Goal: Information Seeking & Learning: Understand process/instructions

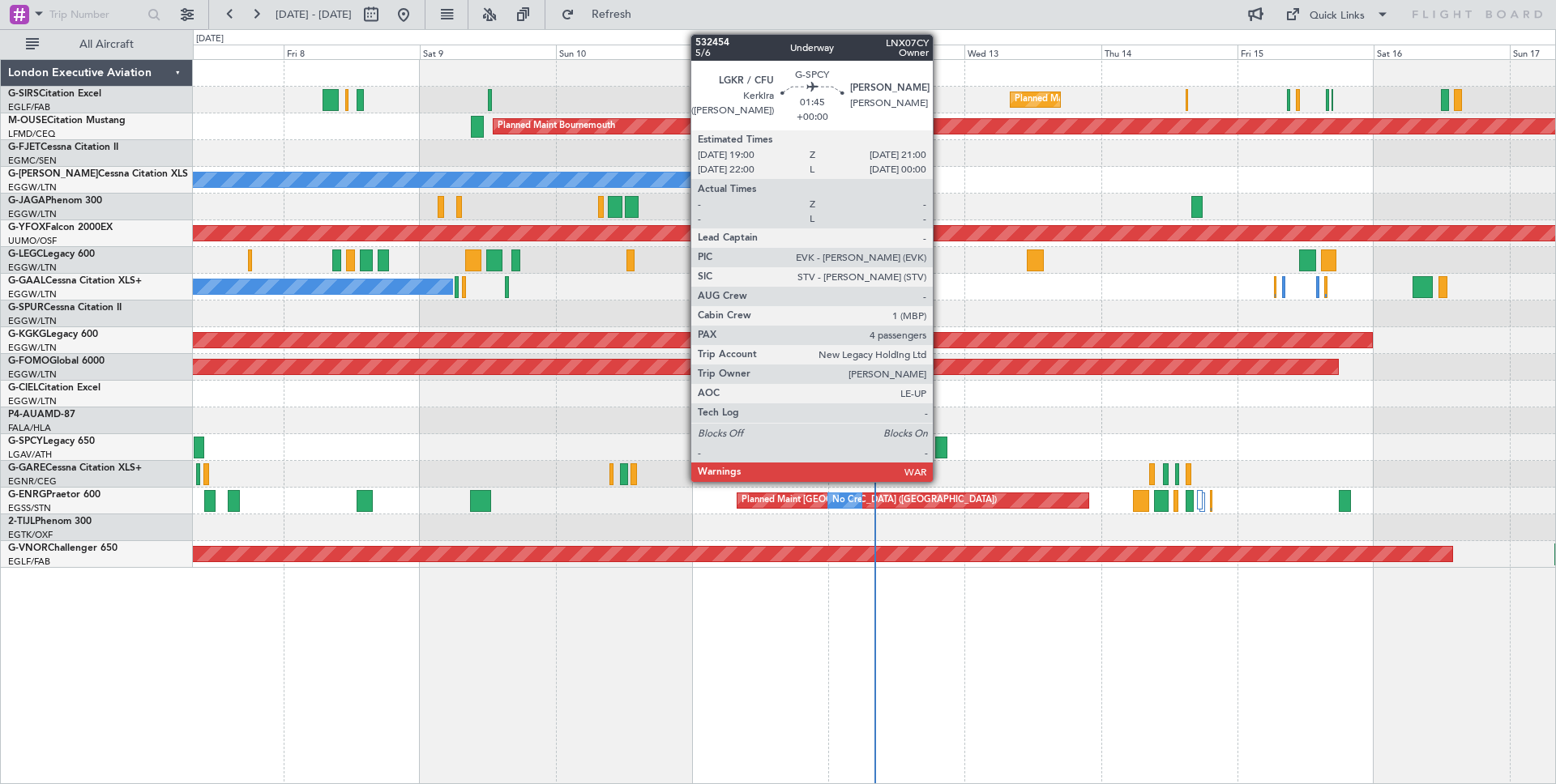
click at [941, 454] on div at bounding box center [942, 447] width 12 height 22
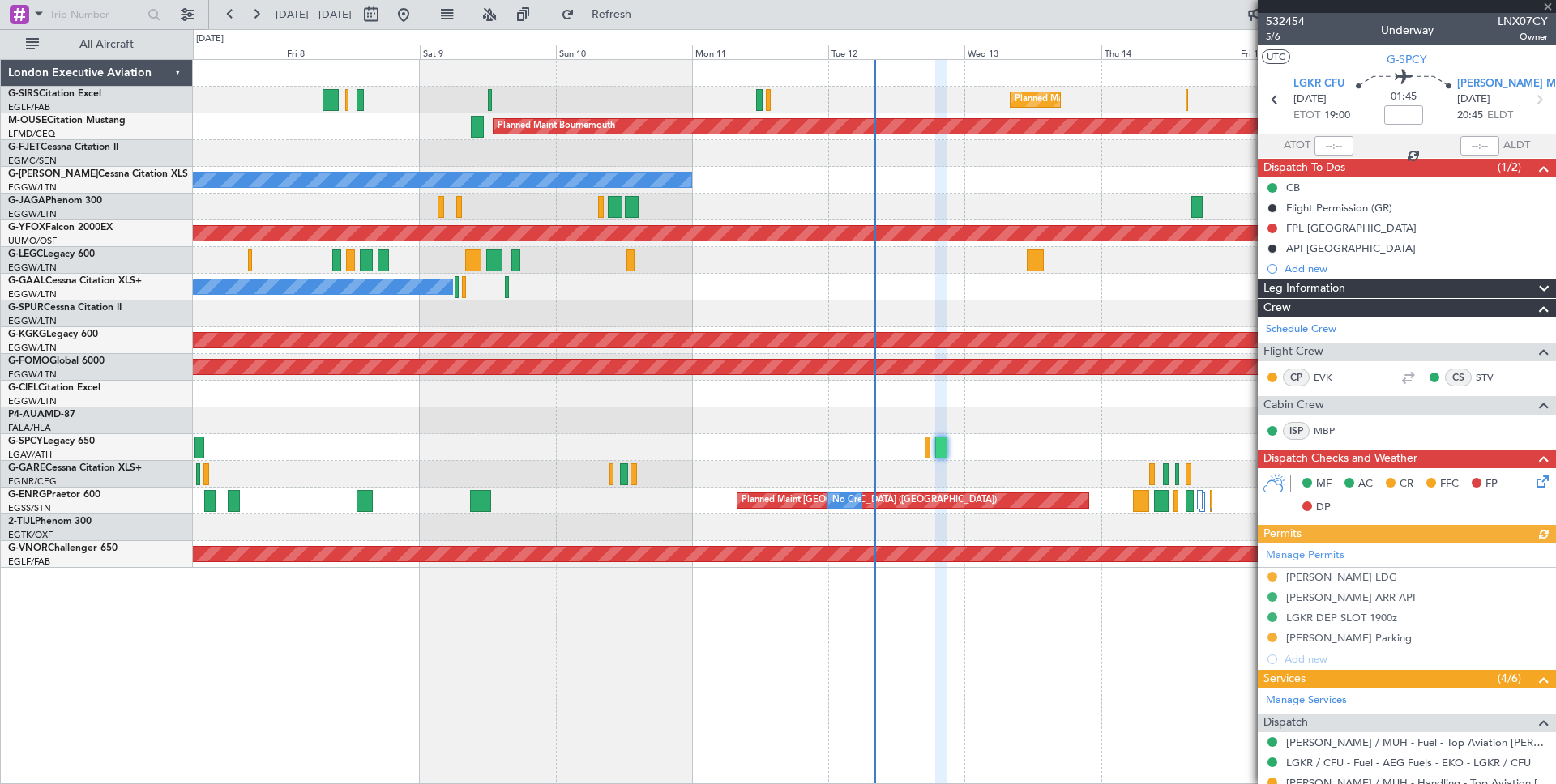
click at [1472, 287] on div "Leg Information" at bounding box center [1408, 289] width 299 height 19
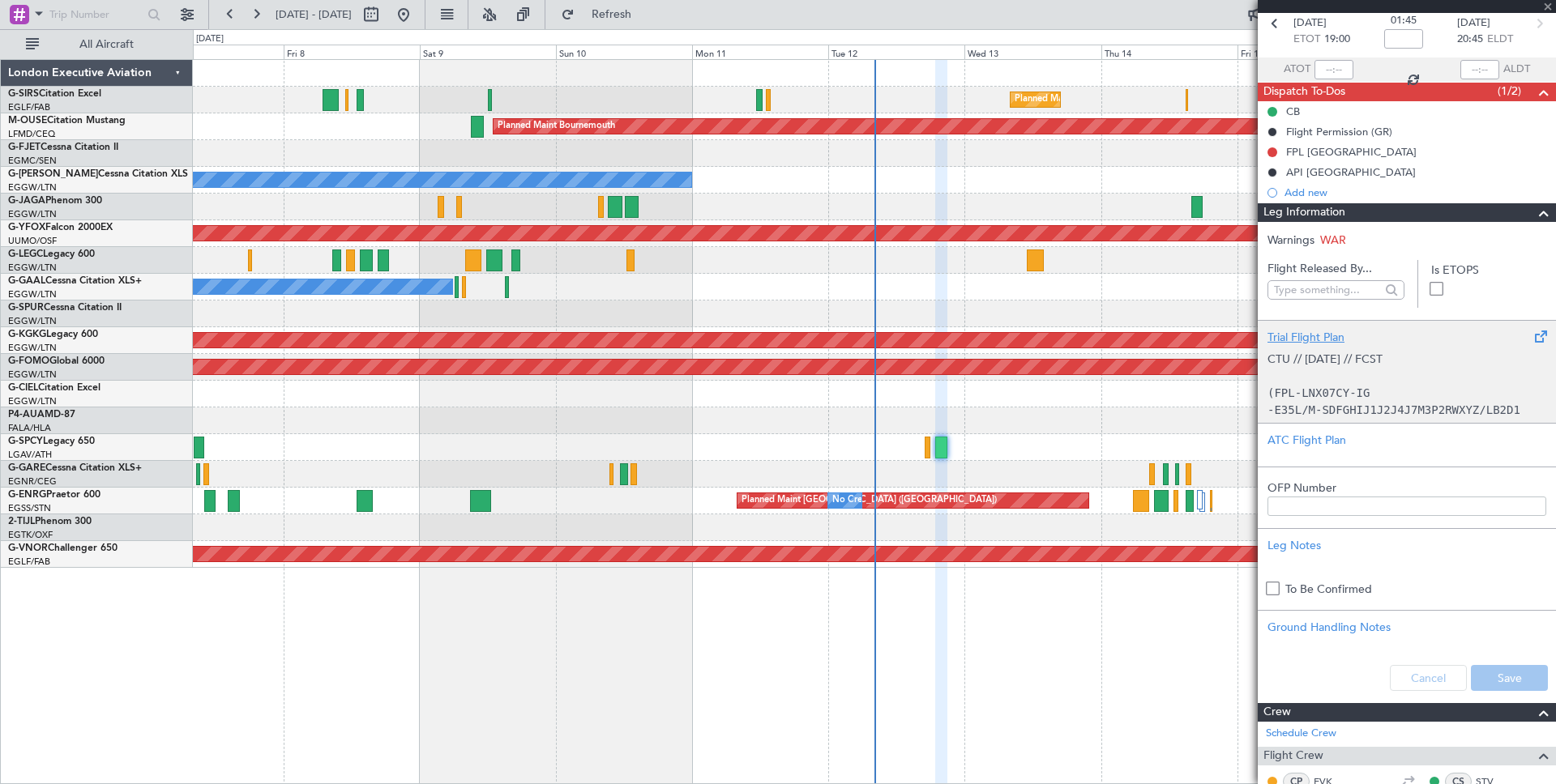
scroll to position [78, 0]
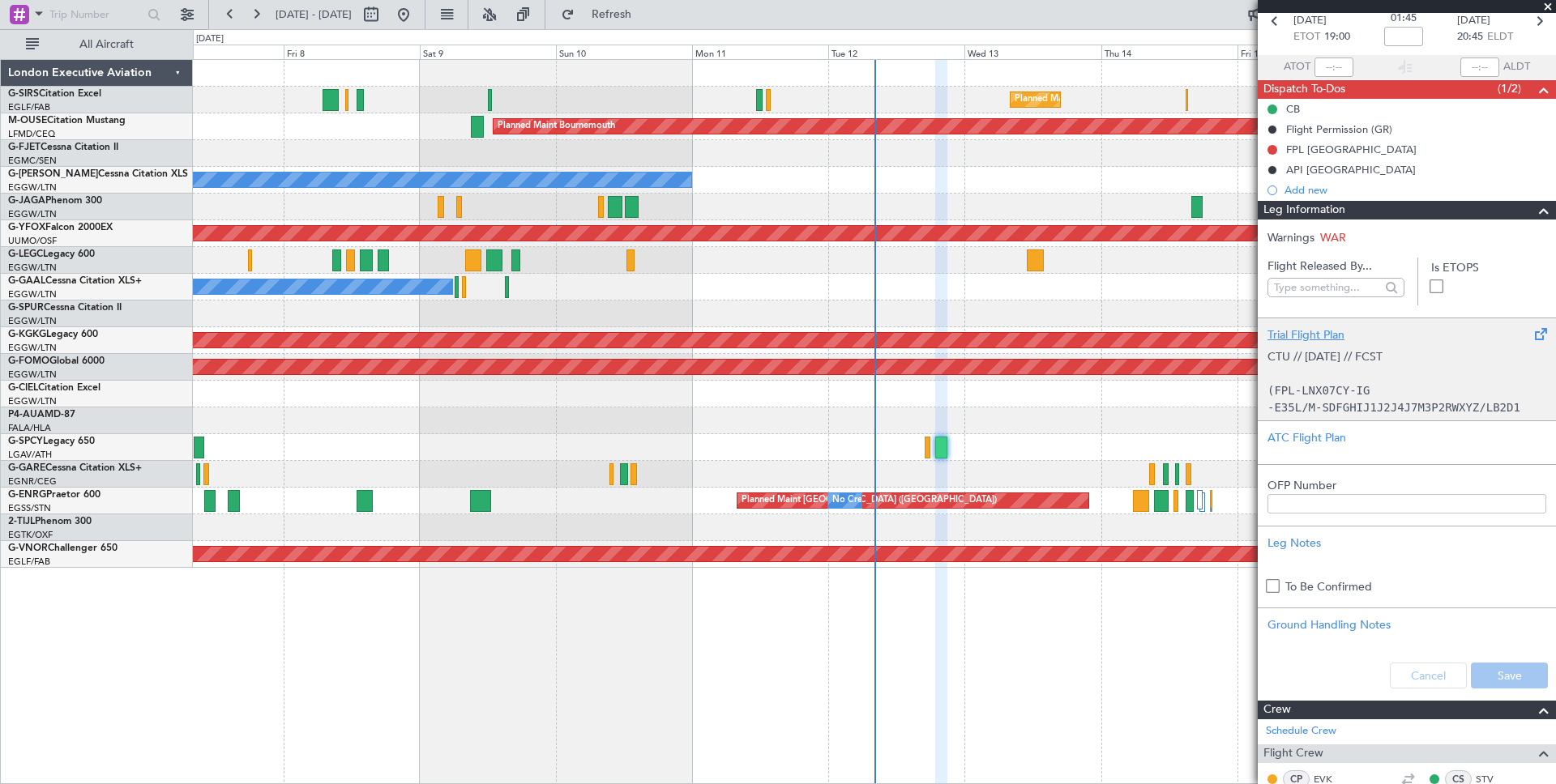
click at [1300, 329] on div "Trial Flight Plan" at bounding box center [1407, 336] width 279 height 17
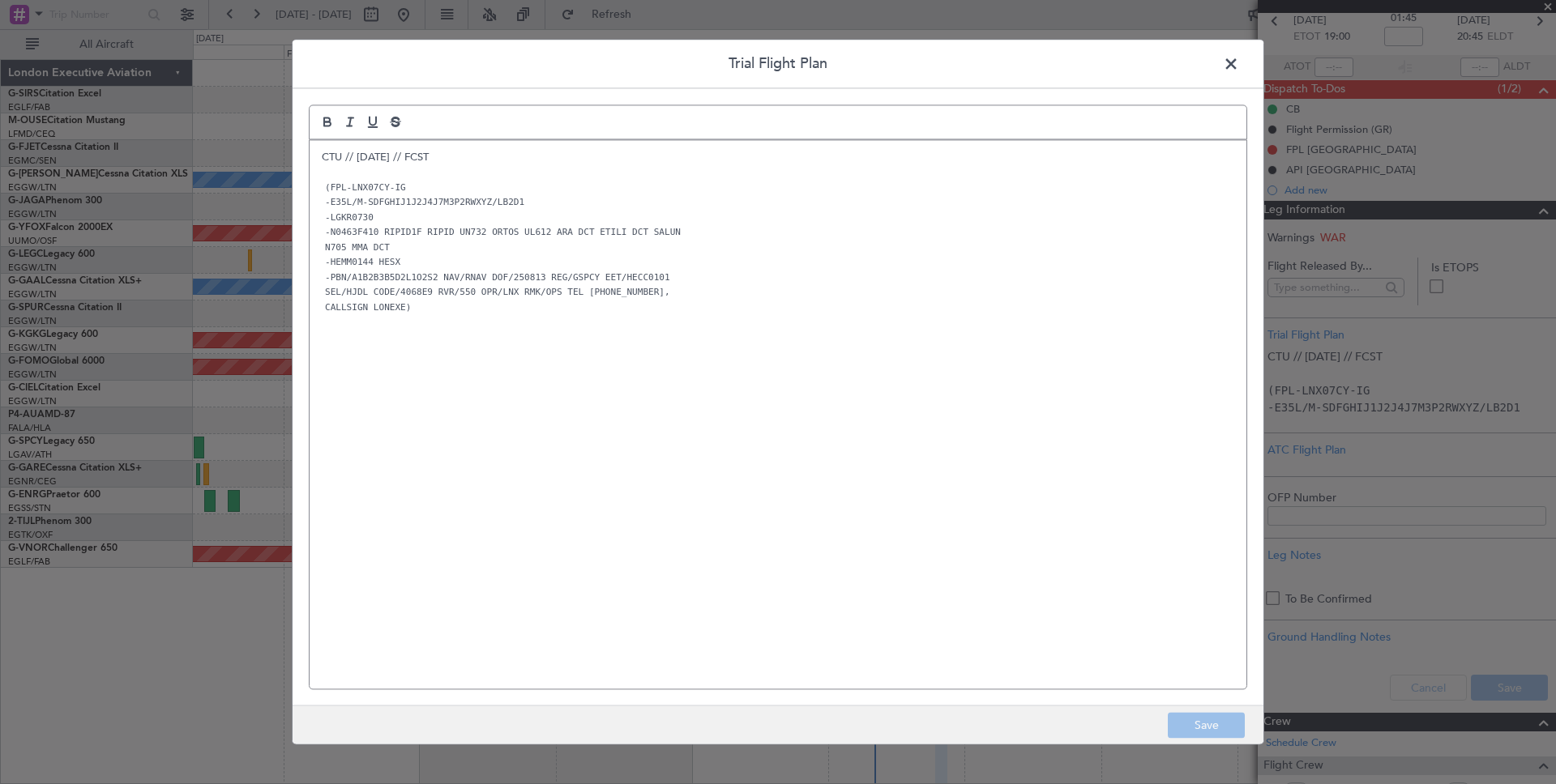
click at [1239, 60] on span at bounding box center [1239, 68] width 0 height 33
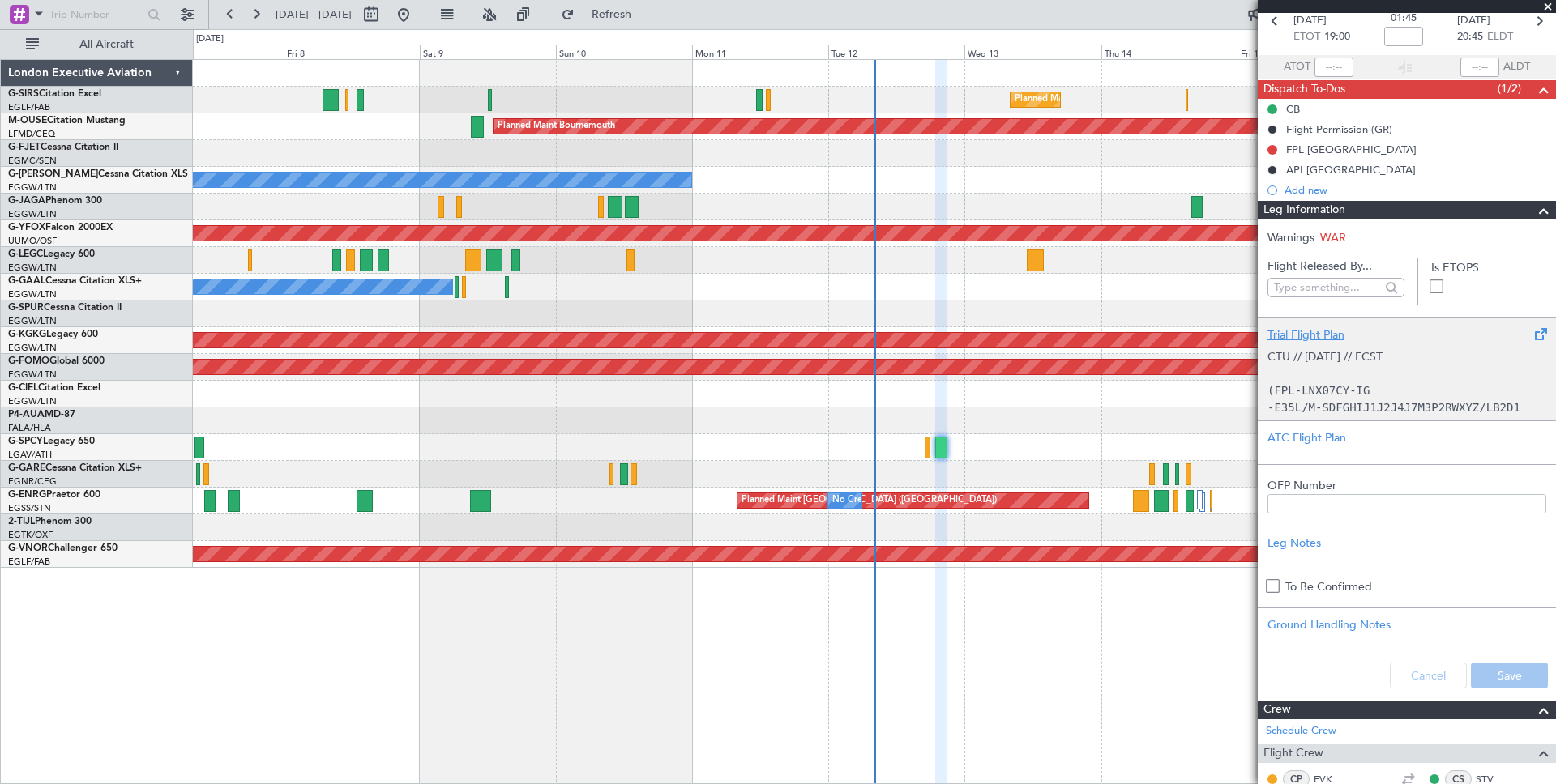
click at [1309, 334] on div "Trial Flight Plan" at bounding box center [1407, 336] width 279 height 17
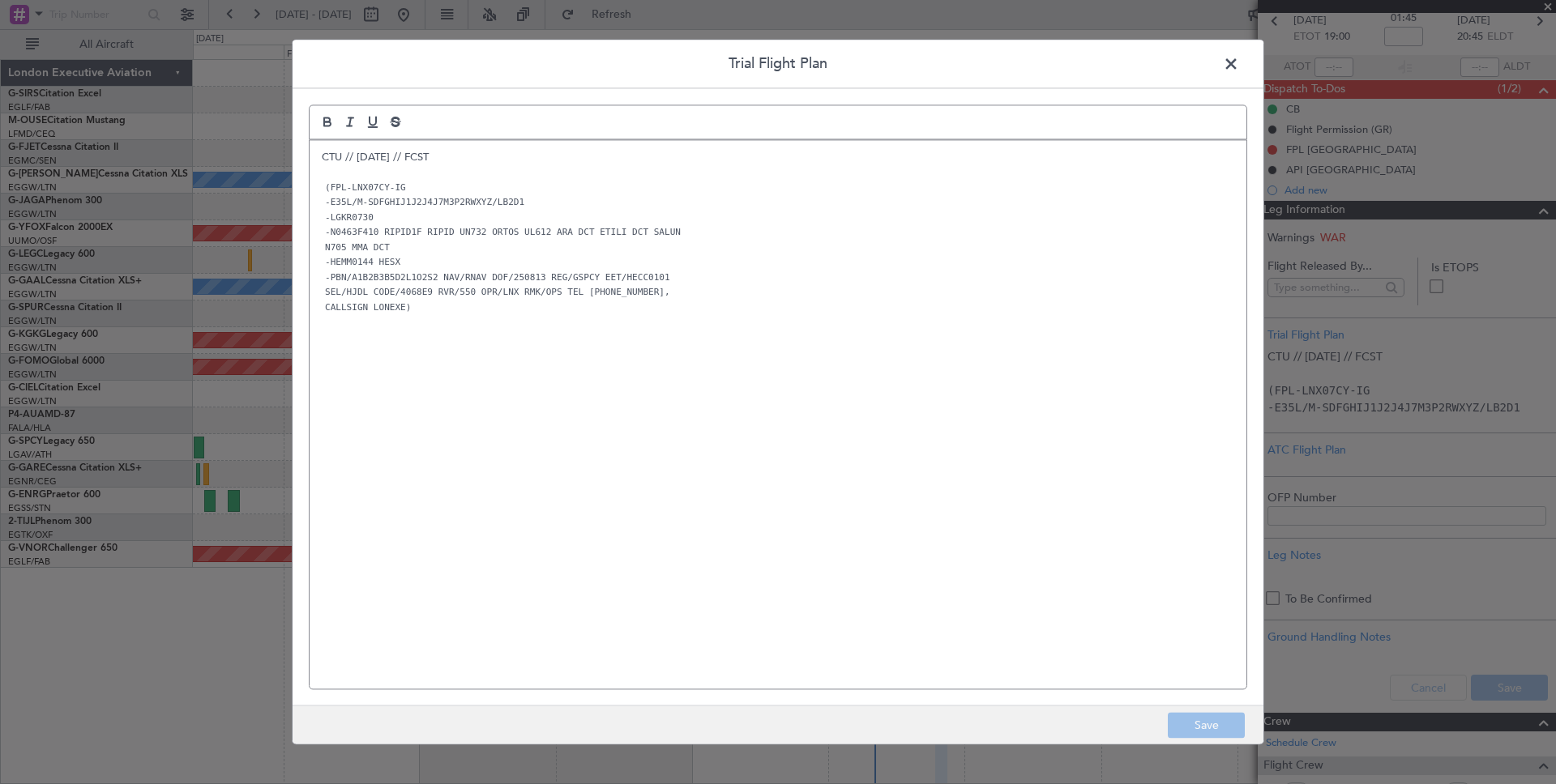
click at [1239, 66] on span at bounding box center [1239, 68] width 0 height 33
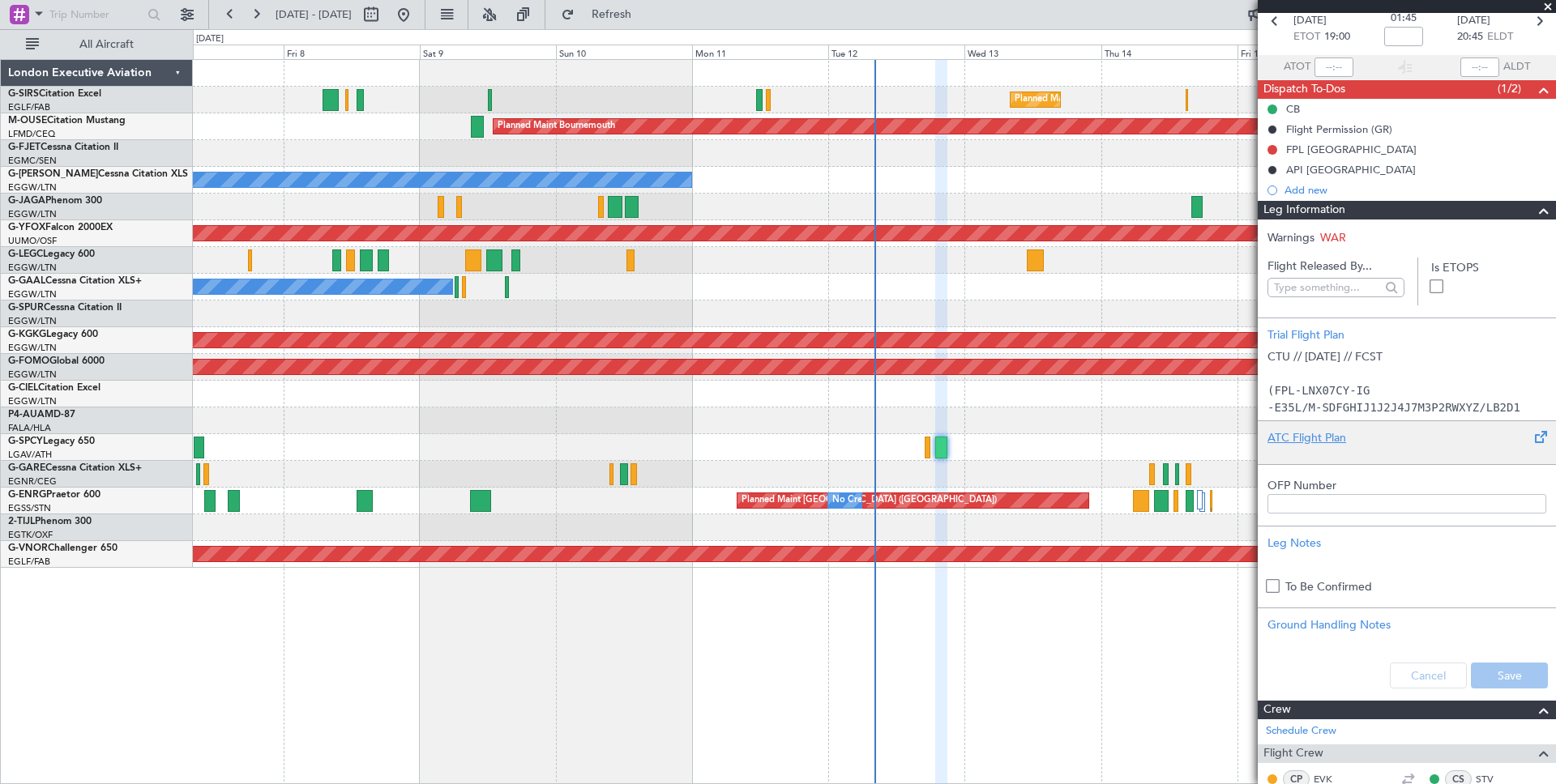
click at [1286, 440] on div "ATC Flight Plan" at bounding box center [1407, 438] width 279 height 17
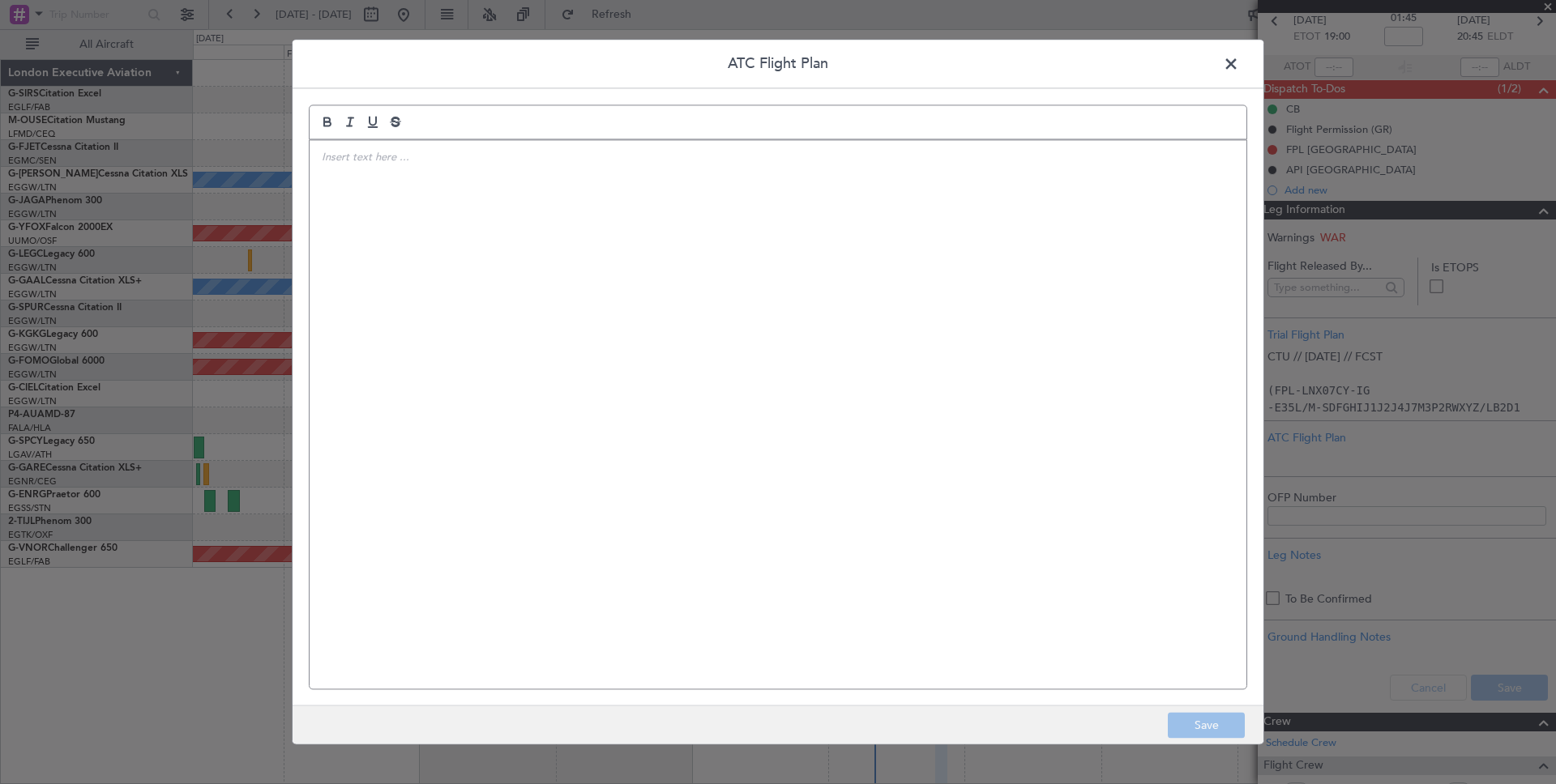
click at [1239, 60] on span at bounding box center [1239, 68] width 0 height 33
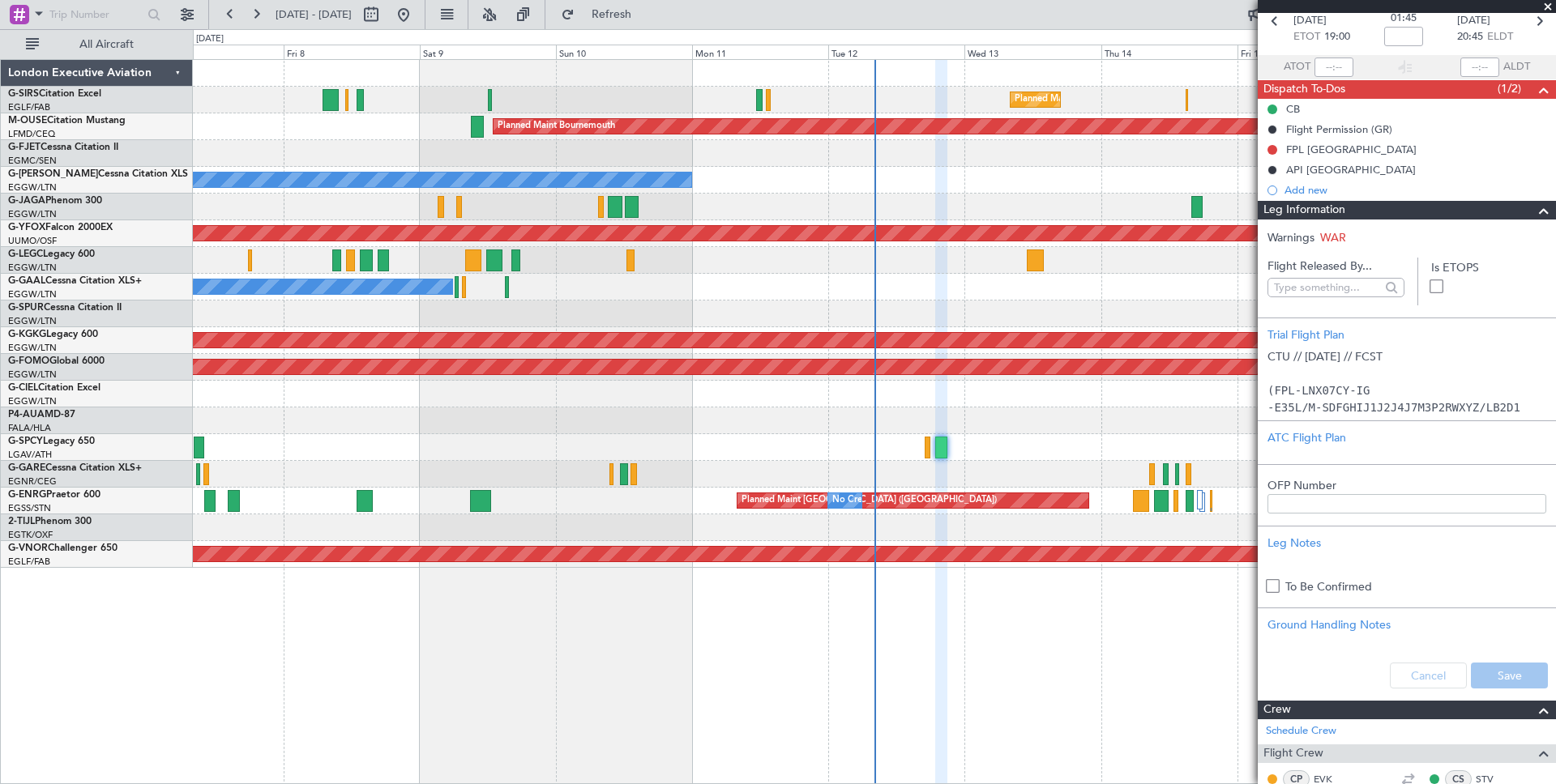
scroll to position [84, 0]
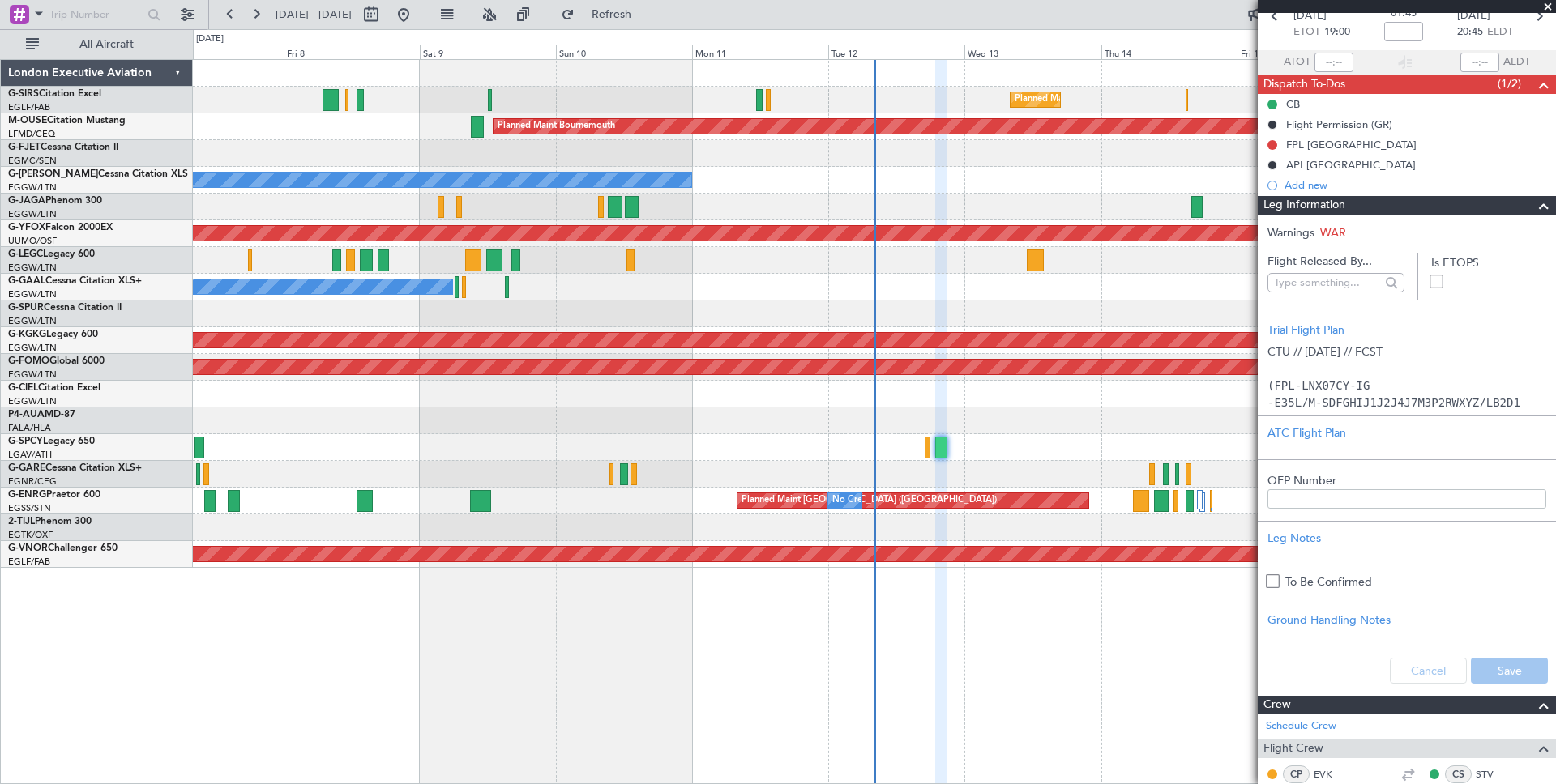
click at [1538, 204] on span at bounding box center [1544, 205] width 20 height 20
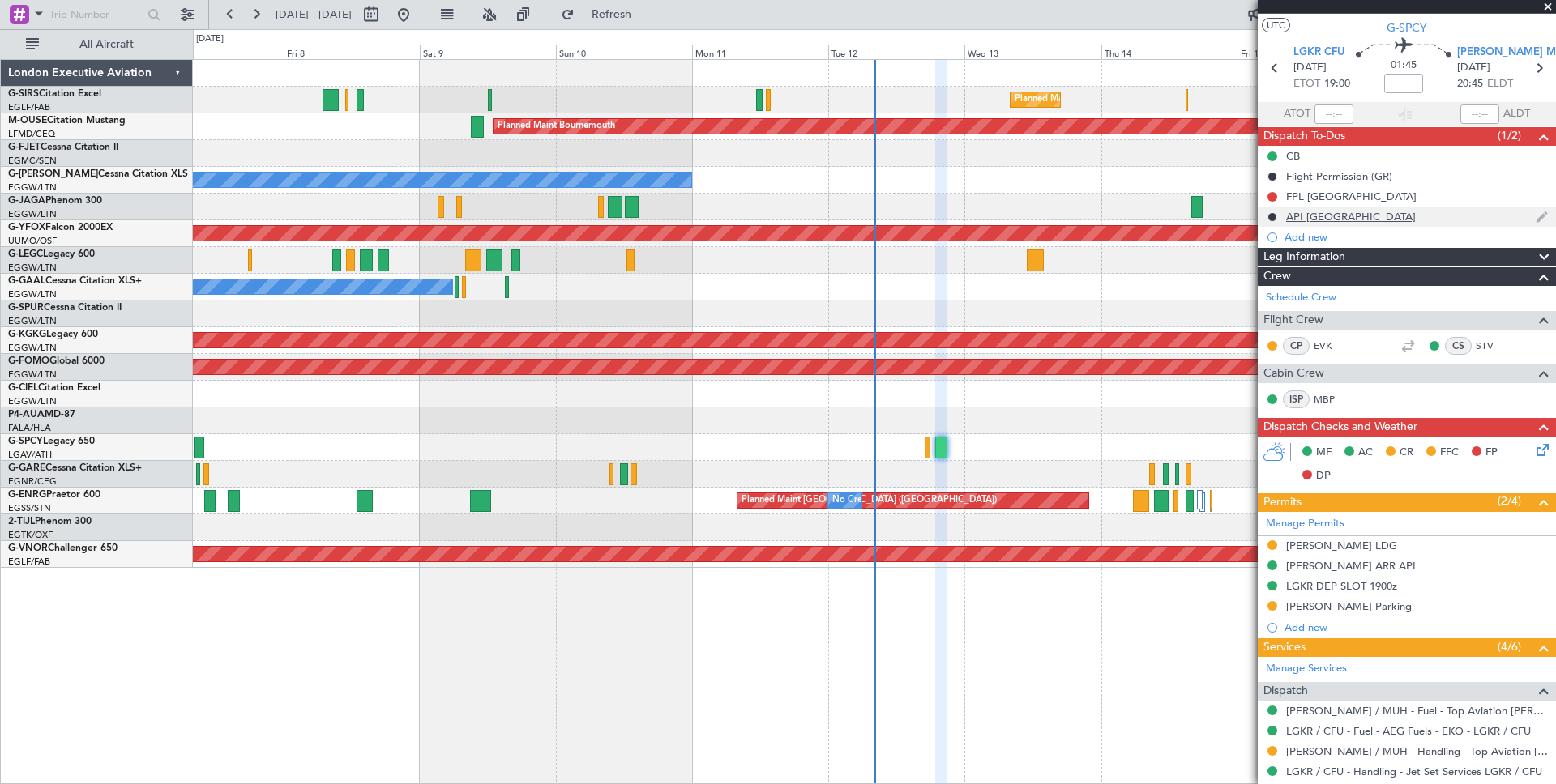
scroll to position [0, 0]
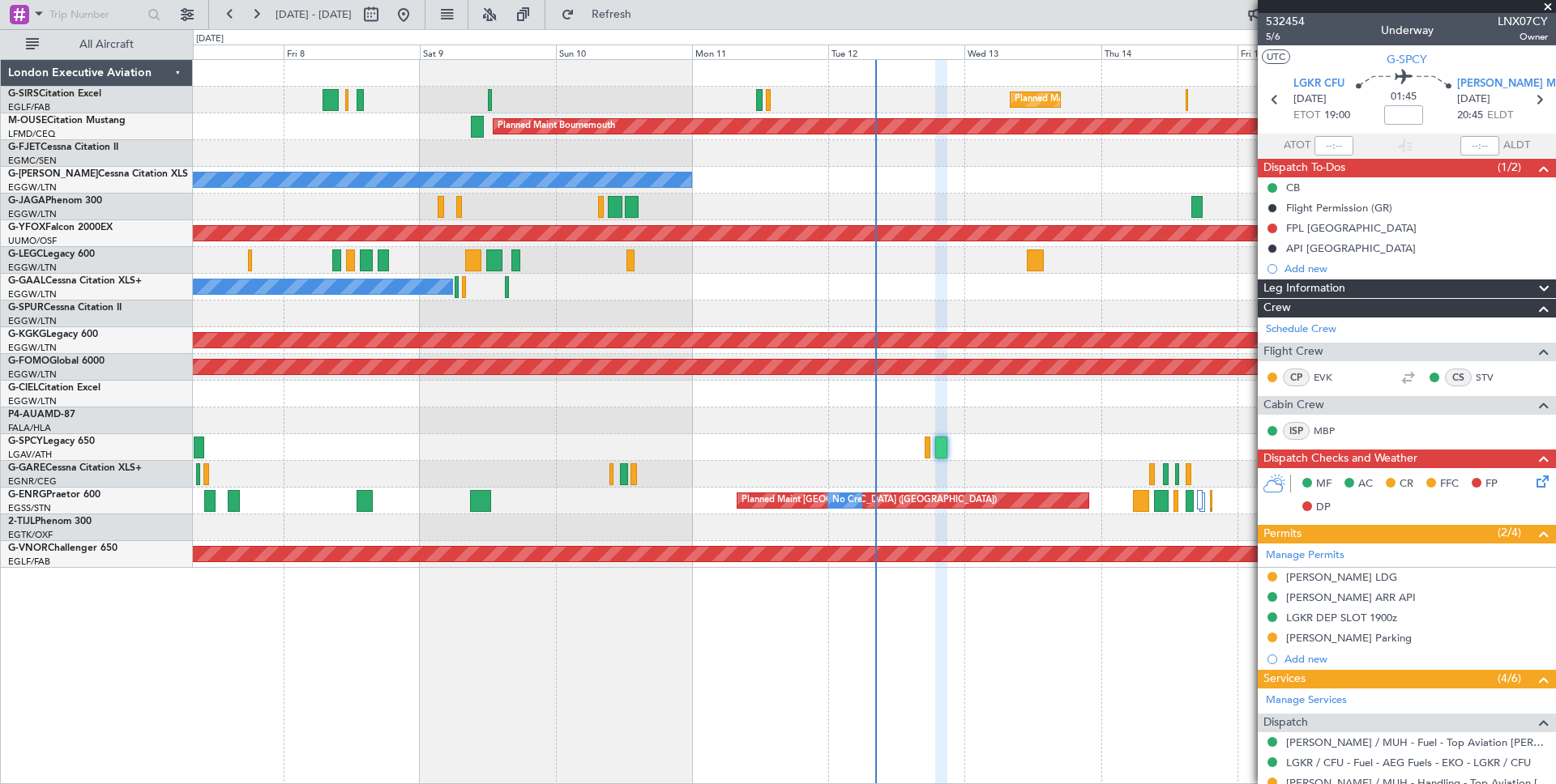
click at [1329, 287] on span "Leg Information" at bounding box center [1304, 289] width 82 height 19
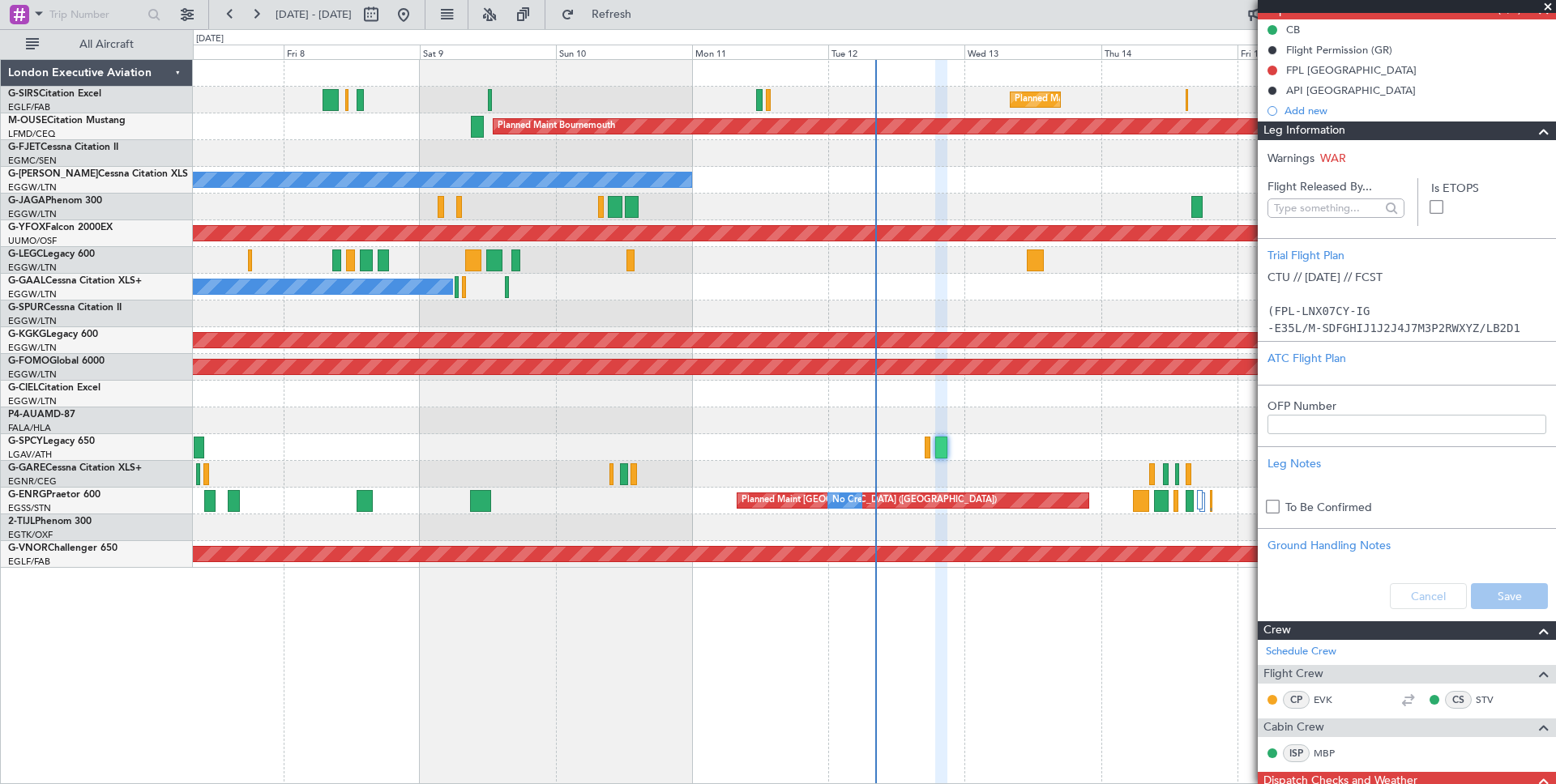
scroll to position [160, 0]
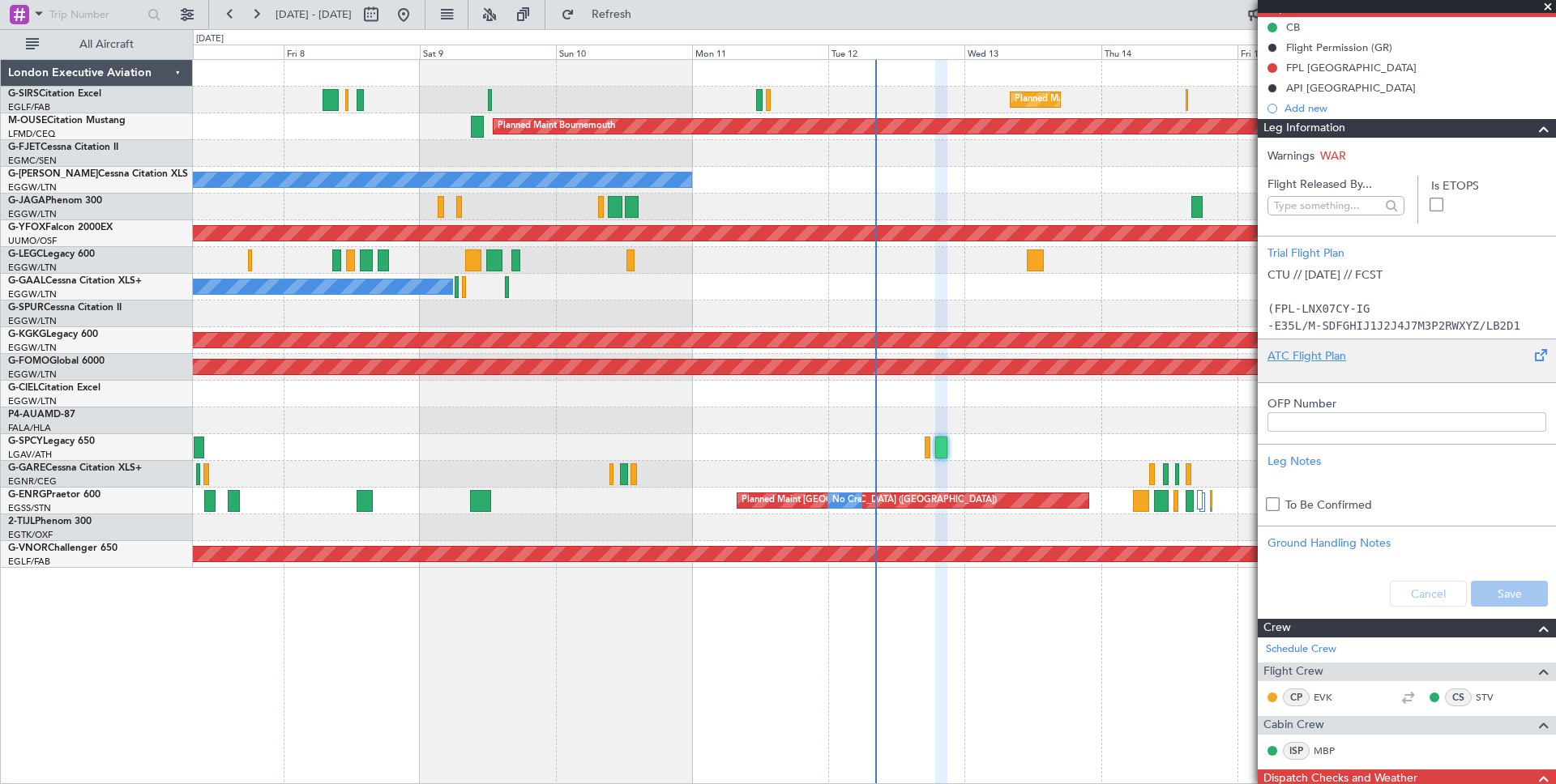
click at [1297, 361] on div "ATC Flight Plan" at bounding box center [1407, 356] width 279 height 17
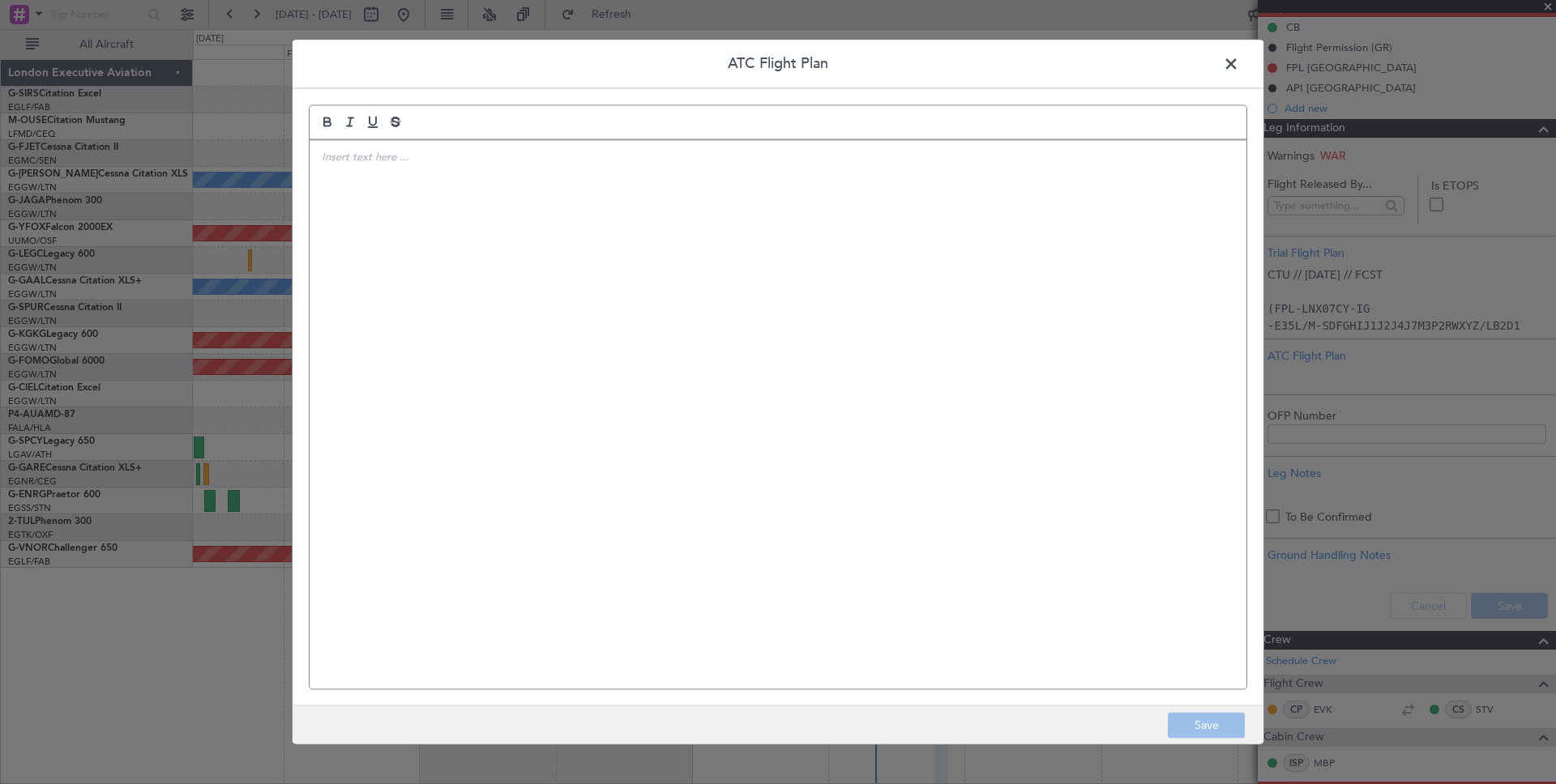
click at [782, 295] on div at bounding box center [778, 415] width 937 height 549
click at [1239, 59] on span at bounding box center [1239, 68] width 0 height 33
